Goal: Information Seeking & Learning: Find contact information

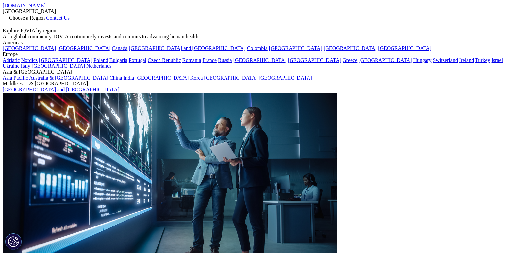
click at [45, 15] on span "Choose a Region" at bounding box center [27, 18] width 36 height 6
click at [378, 51] on link "[GEOGRAPHIC_DATA]" at bounding box center [404, 48] width 53 height 6
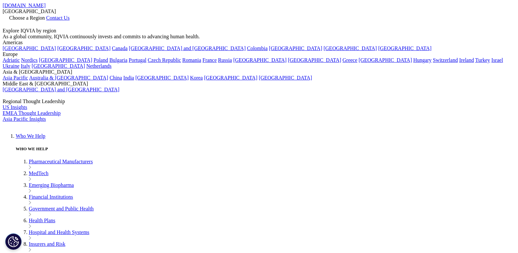
click at [70, 15] on span "Contact Us" at bounding box center [58, 18] width 24 height 6
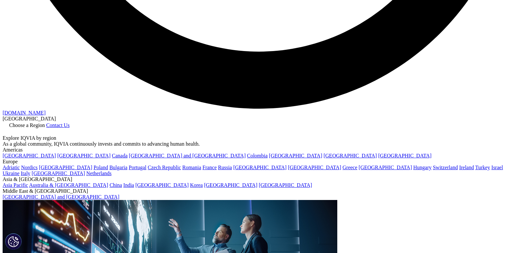
scroll to position [1484, 0]
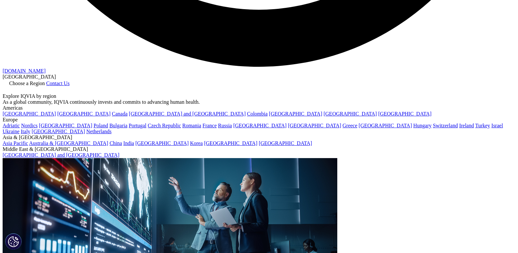
checkbox input "true"
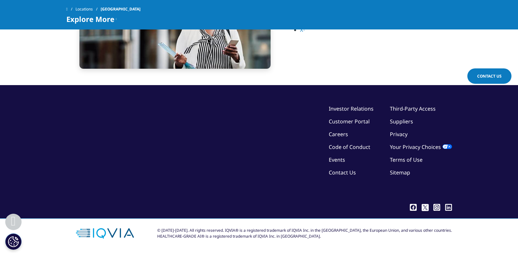
click at [339, 177] on ul "Investor Relations Customer Portal Careers Code of Conduct Events Contact Us" at bounding box center [351, 143] width 45 height 76
click at [336, 171] on link "Contact Us" at bounding box center [342, 172] width 27 height 7
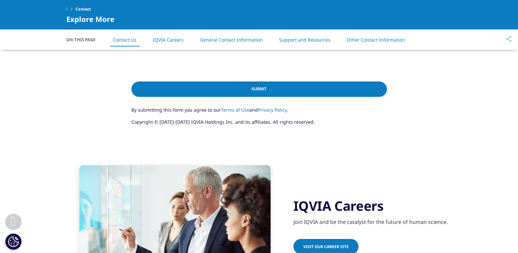
click at [229, 42] on link "General Contact Information" at bounding box center [231, 40] width 63 height 6
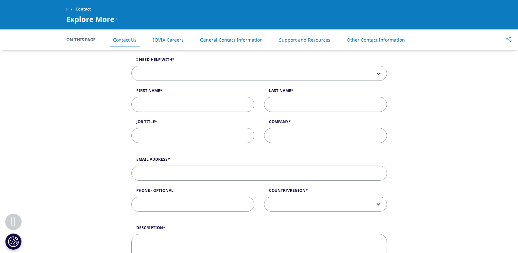
scroll to position [161, 0]
